Goal: Complete application form

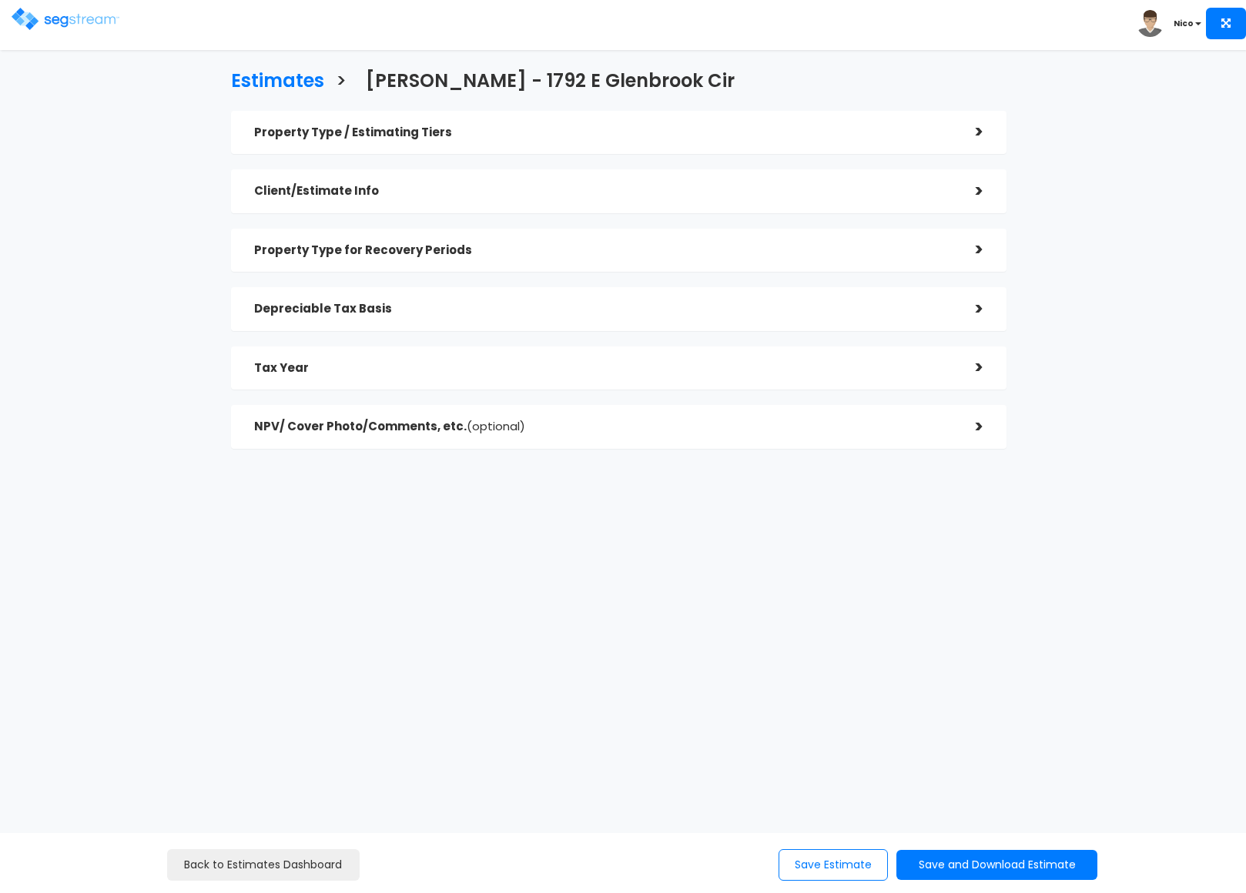
checkbox input "true"
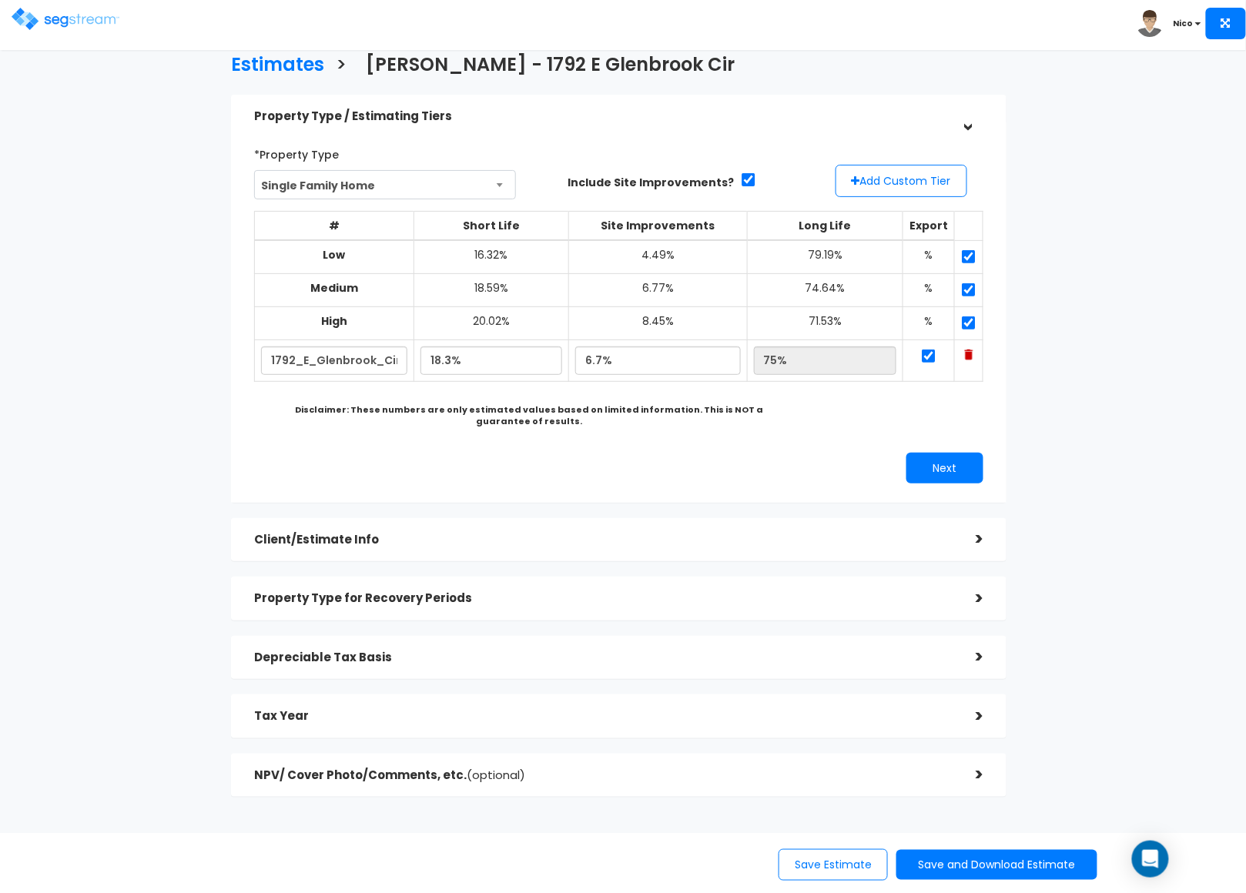
scroll to position [43, 0]
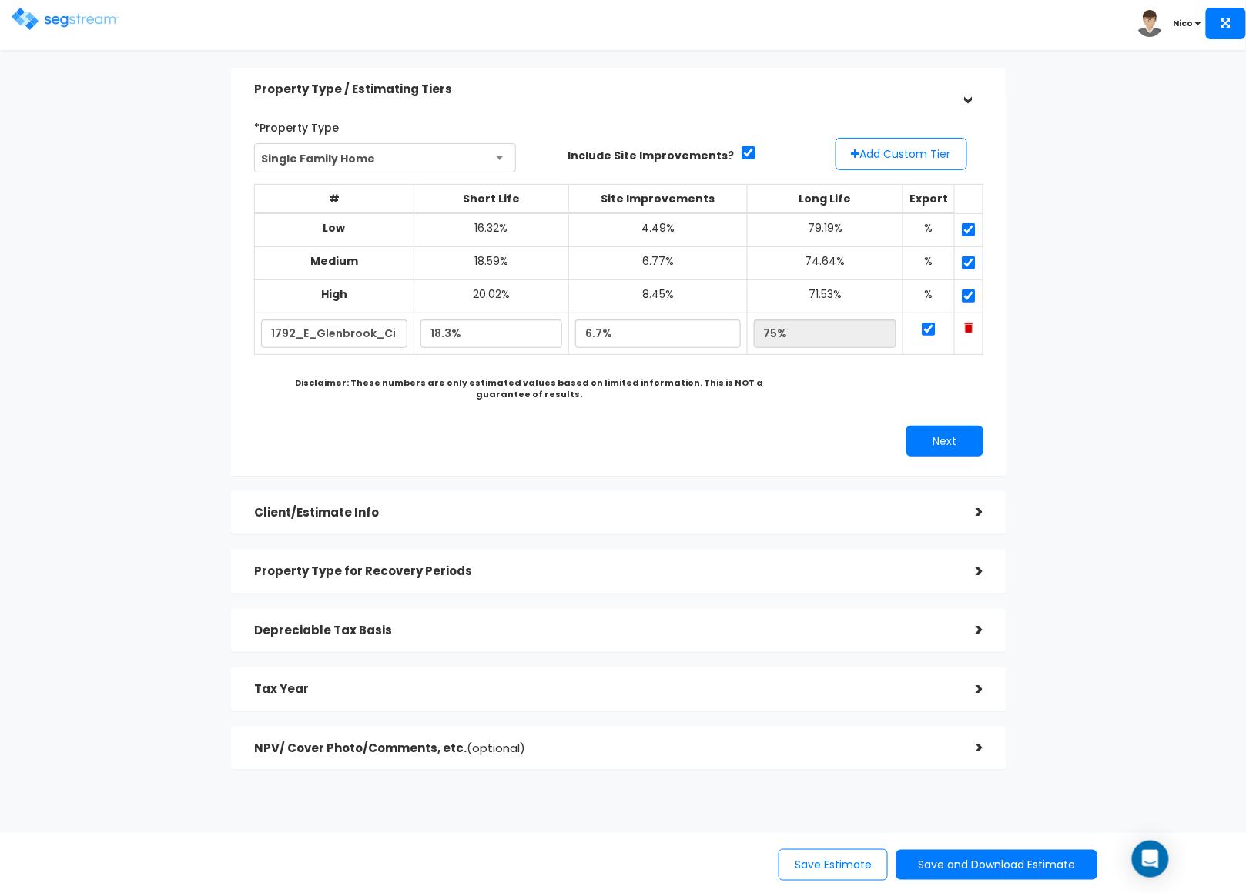
click at [325, 507] on h5 "Client/Estimate Info" at bounding box center [603, 513] width 699 height 13
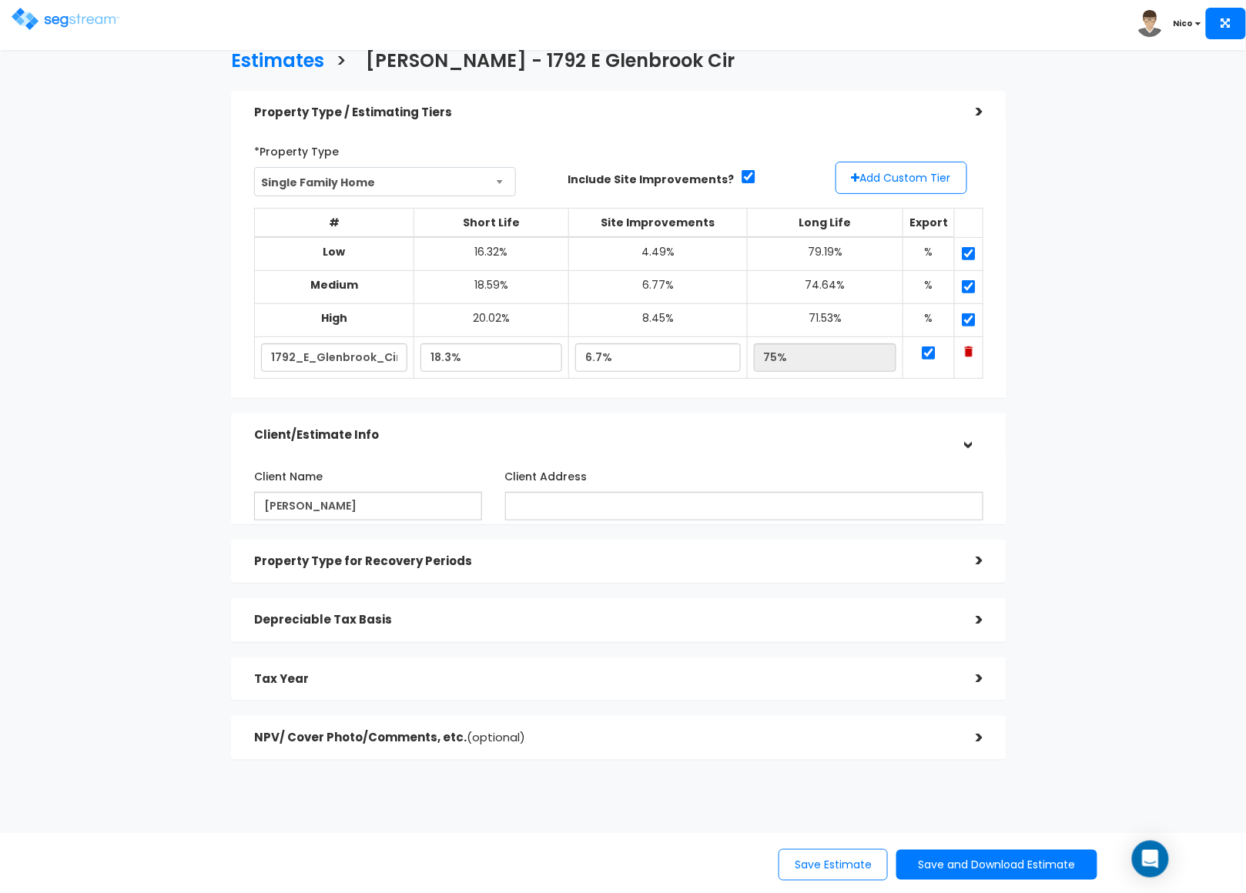
scroll to position [0, 0]
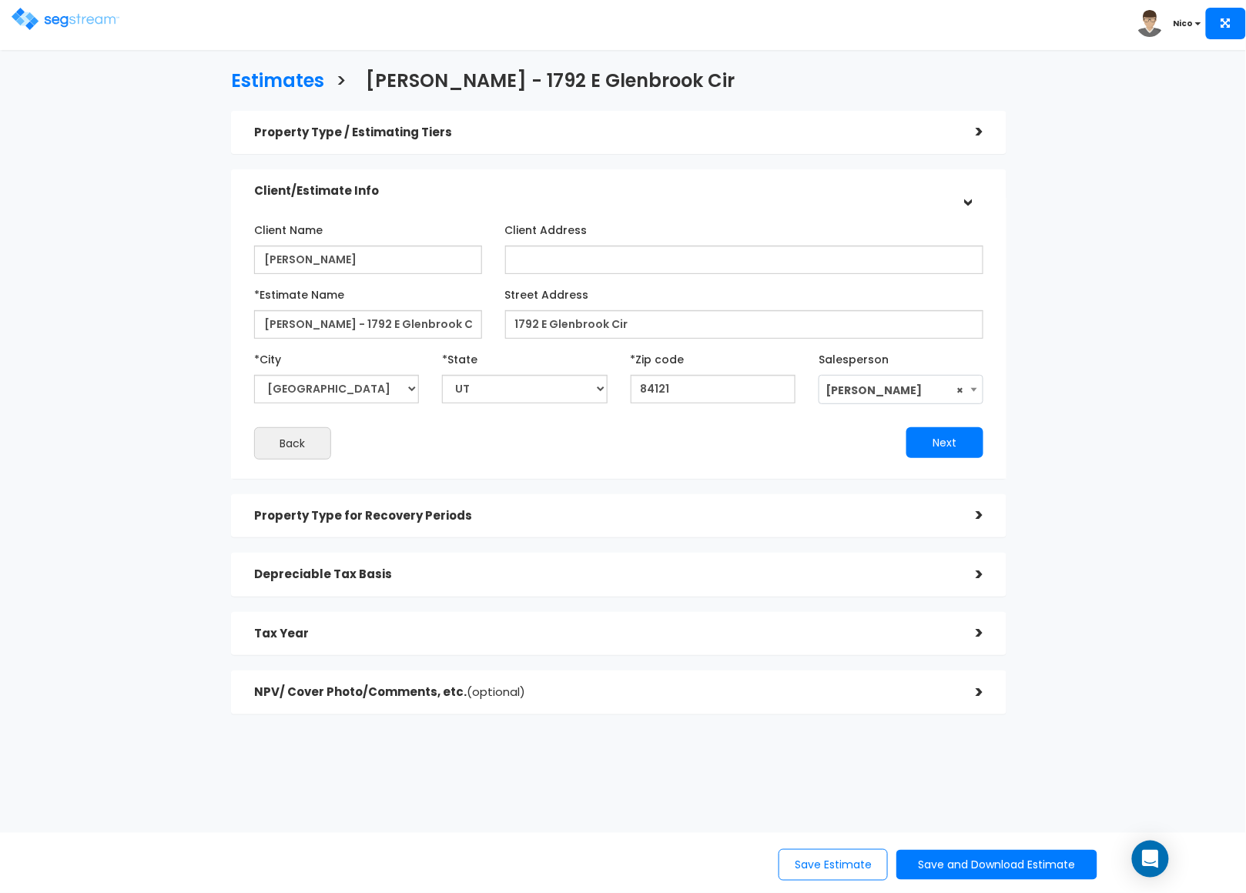
click at [333, 518] on h5 "Property Type for Recovery Periods" at bounding box center [603, 516] width 699 height 13
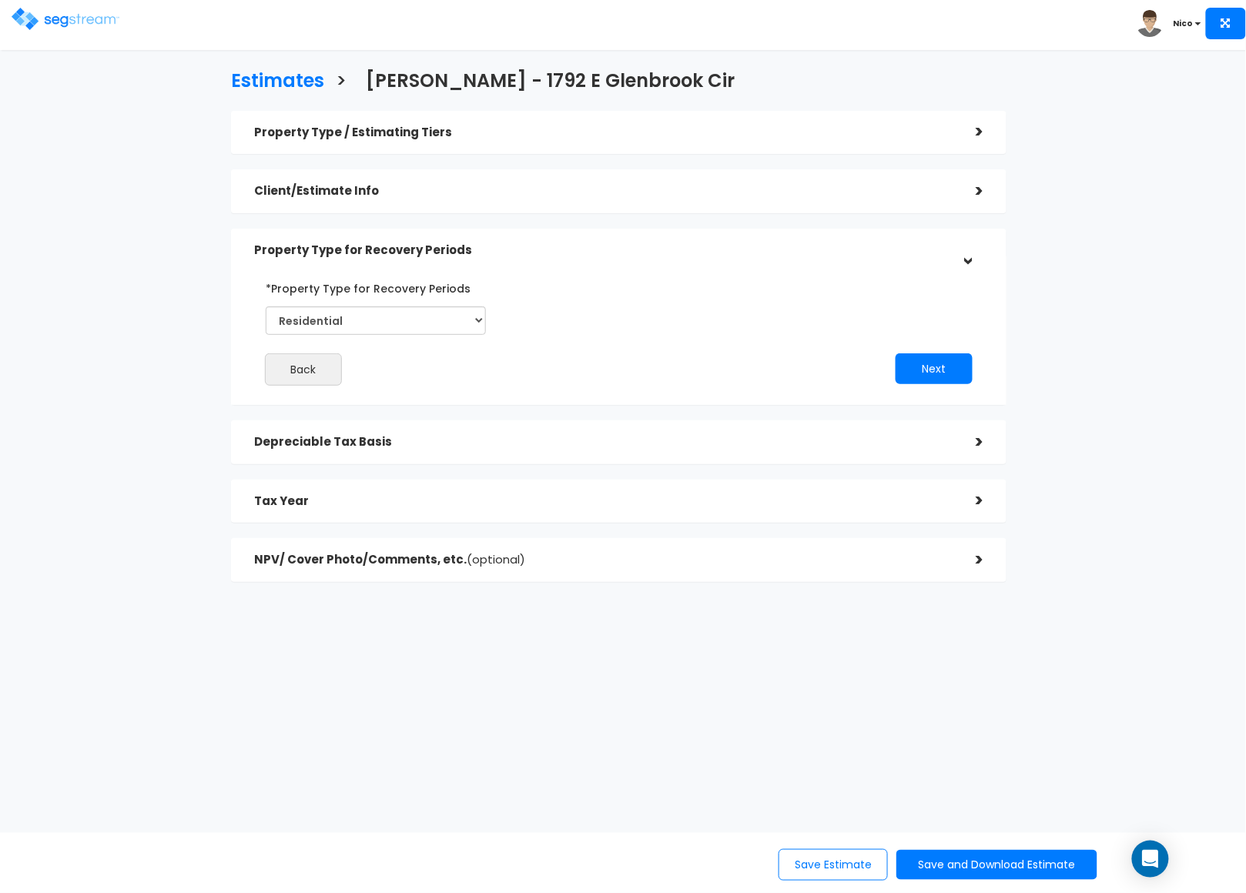
click at [325, 441] on h5 "Depreciable Tax Basis" at bounding box center [603, 442] width 699 height 13
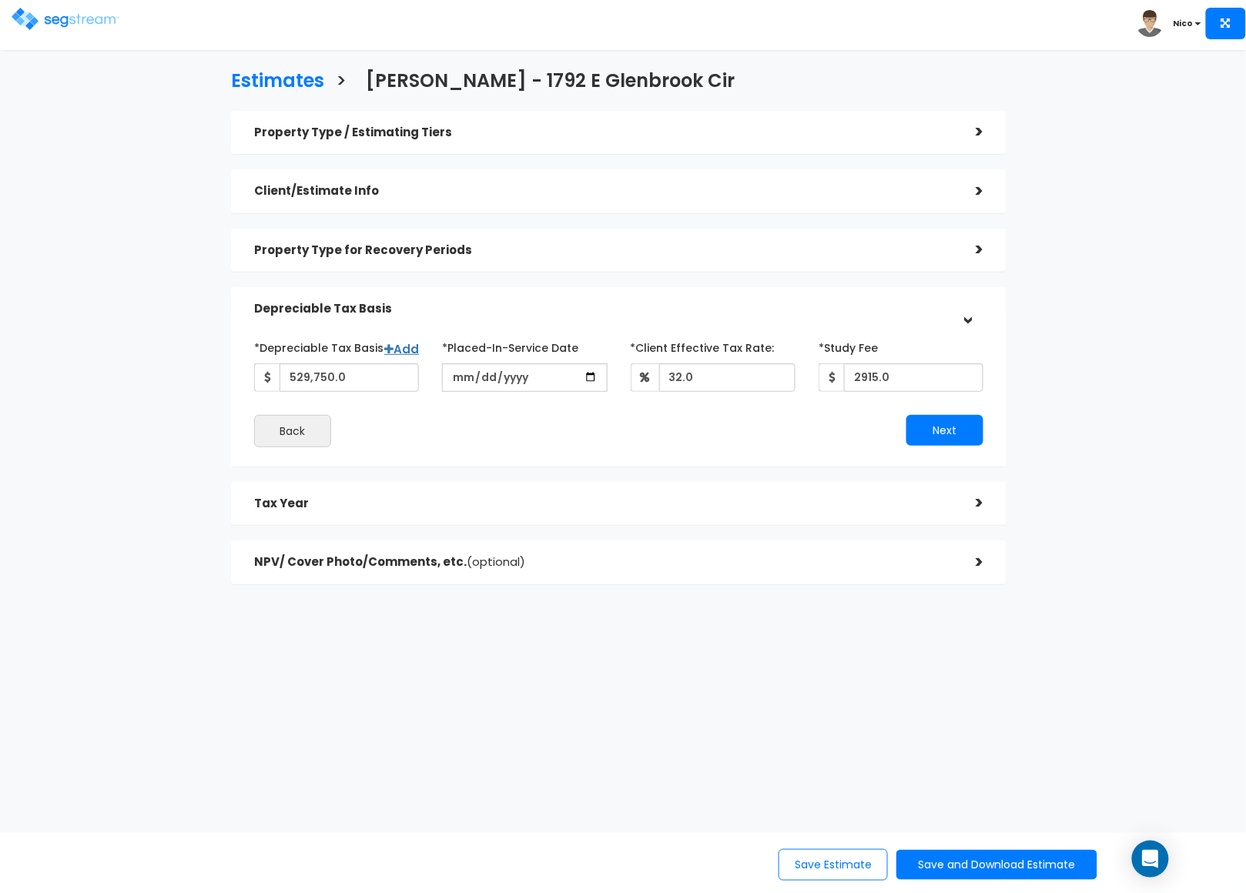
click at [286, 507] on h5 "Tax Year" at bounding box center [603, 503] width 699 height 13
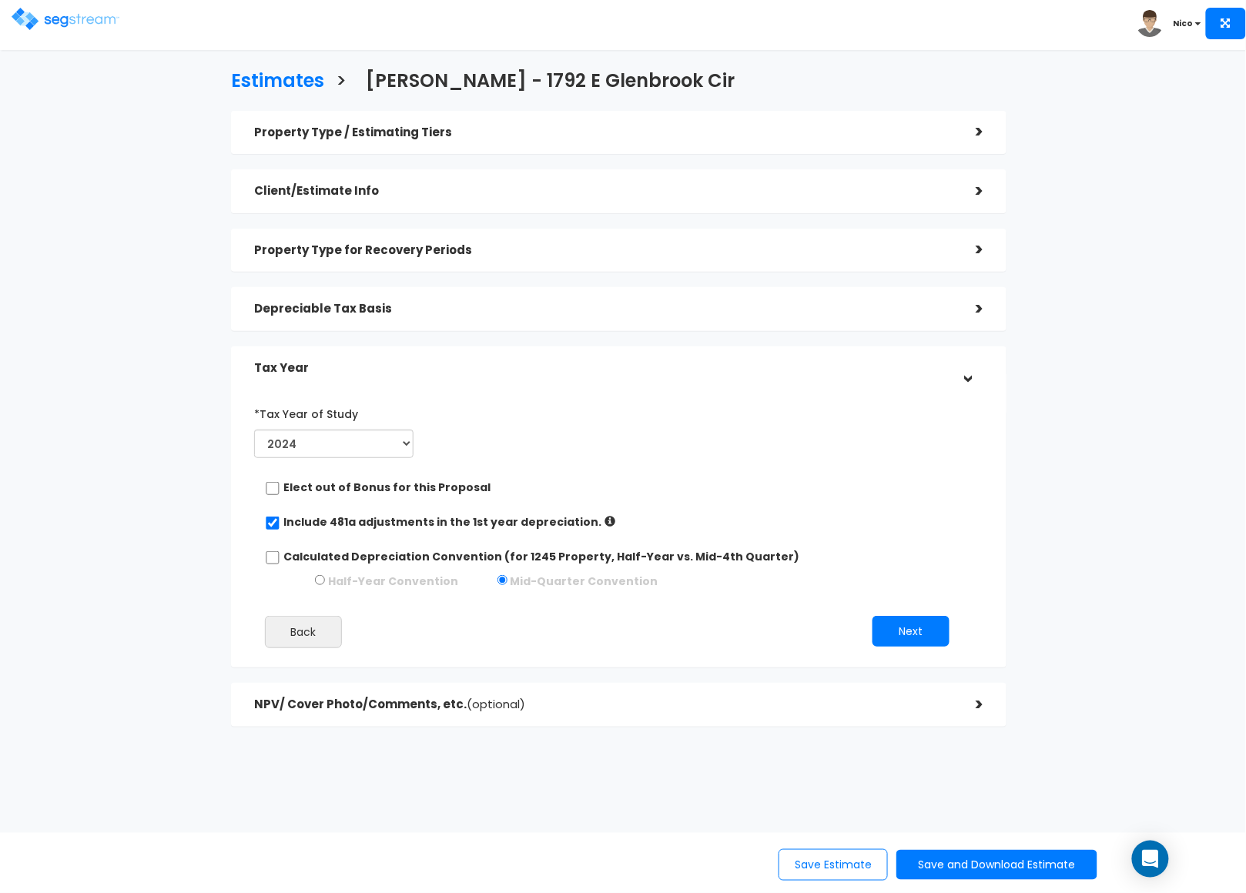
click at [333, 699] on h5 "NPV/ Cover Photo/Comments, etc. (optional)" at bounding box center [603, 704] width 699 height 13
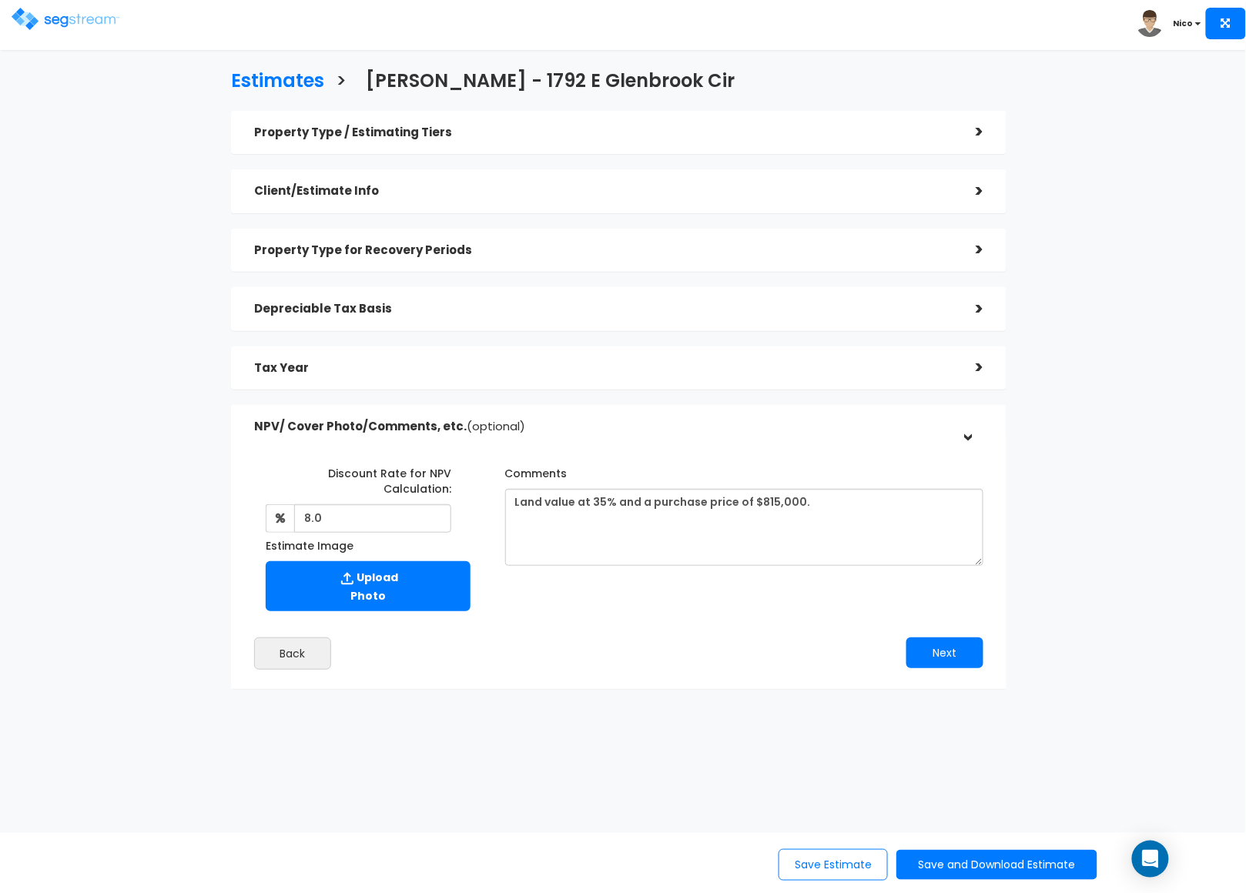
click at [364, 132] on h5 "Property Type / Estimating Tiers" at bounding box center [603, 132] width 699 height 13
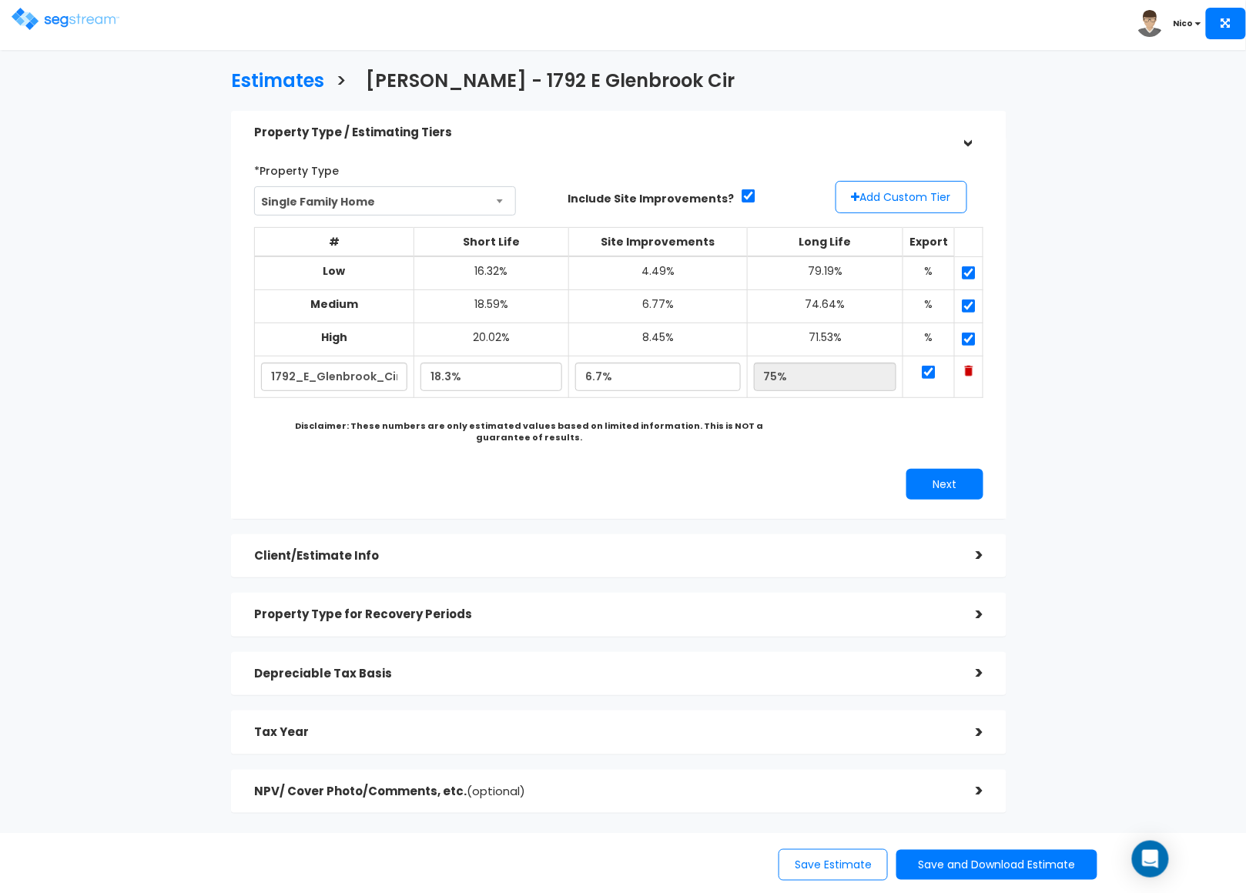
click at [319, 550] on h5 "Client/Estimate Info" at bounding box center [603, 556] width 699 height 13
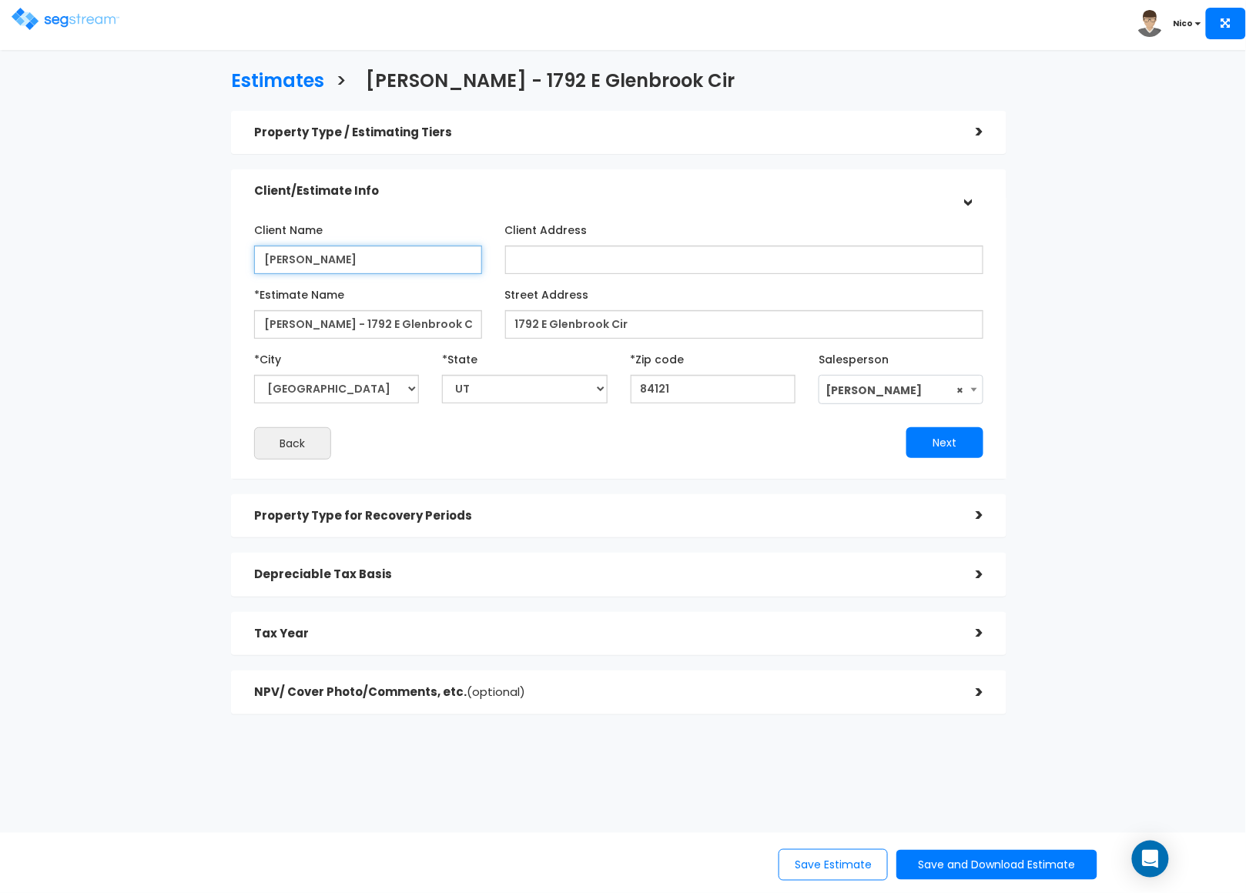
drag, startPoint x: 360, startPoint y: 256, endPoint x: 296, endPoint y: 261, distance: 63.4
click at [296, 261] on input "Peter Kucharek" at bounding box center [368, 260] width 228 height 28
